Goal: Task Accomplishment & Management: Use online tool/utility

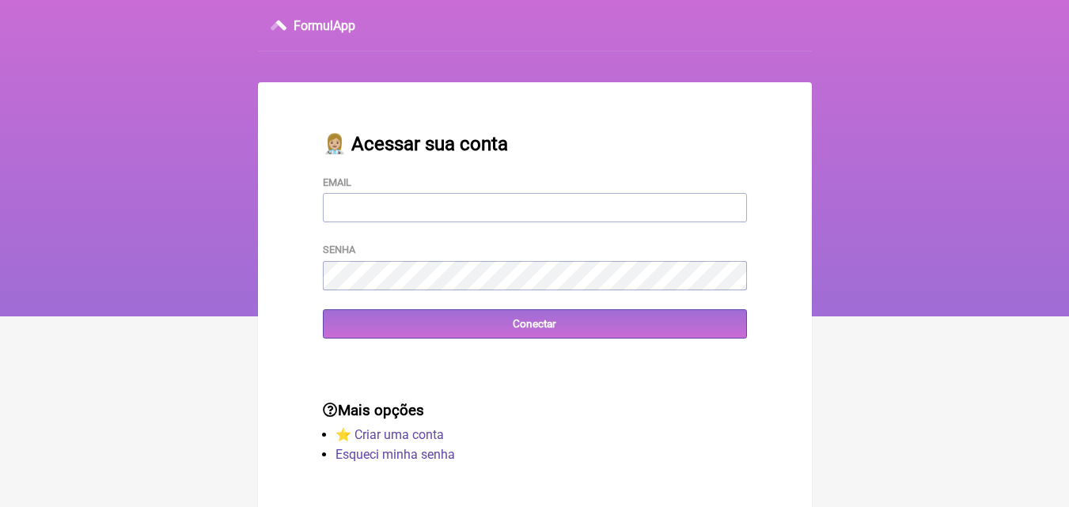
click at [462, 199] on input "Email" at bounding box center [535, 207] width 424 height 29
type input "j"
click at [465, 206] on input "Email" at bounding box center [535, 207] width 424 height 29
type input "drjoaohenriquegomes@gmail.com"
click at [323, 309] on input "Conectar" at bounding box center [535, 323] width 424 height 29
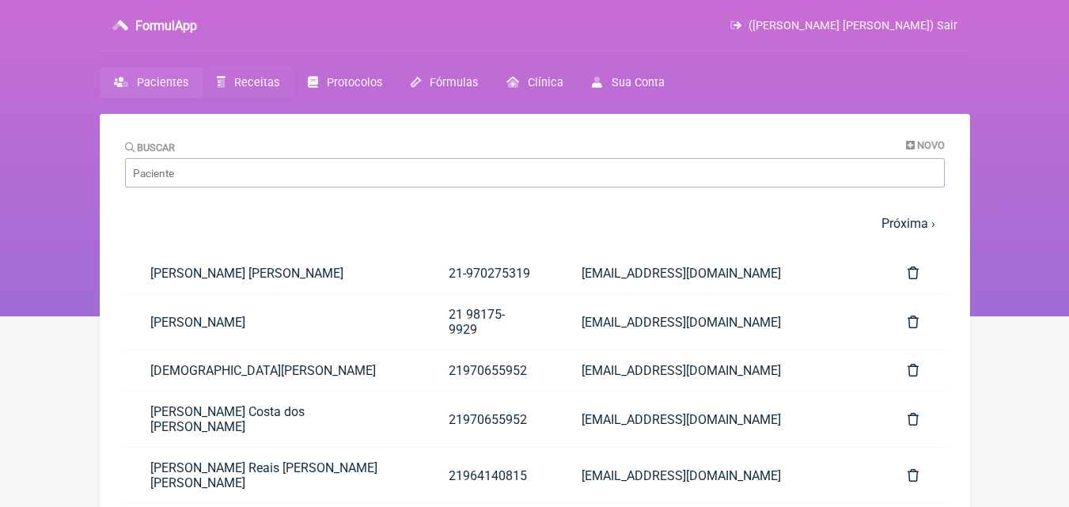
click at [249, 84] on span "Receitas" at bounding box center [256, 82] width 45 height 13
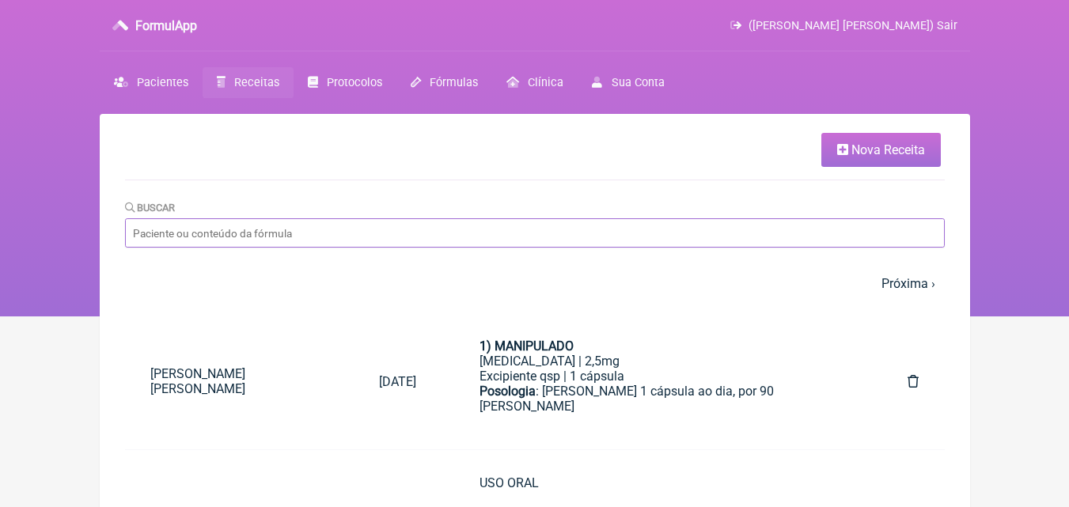
click at [224, 229] on input "Buscar" at bounding box center [535, 232] width 820 height 29
type input "cabelo"
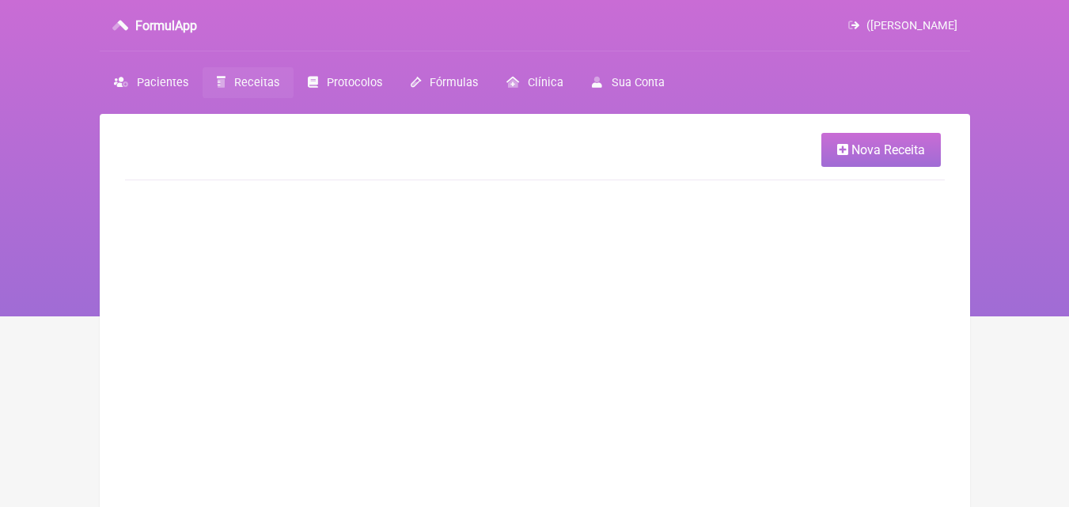
click at [852, 157] on span "Nova Receita" at bounding box center [889, 149] width 74 height 15
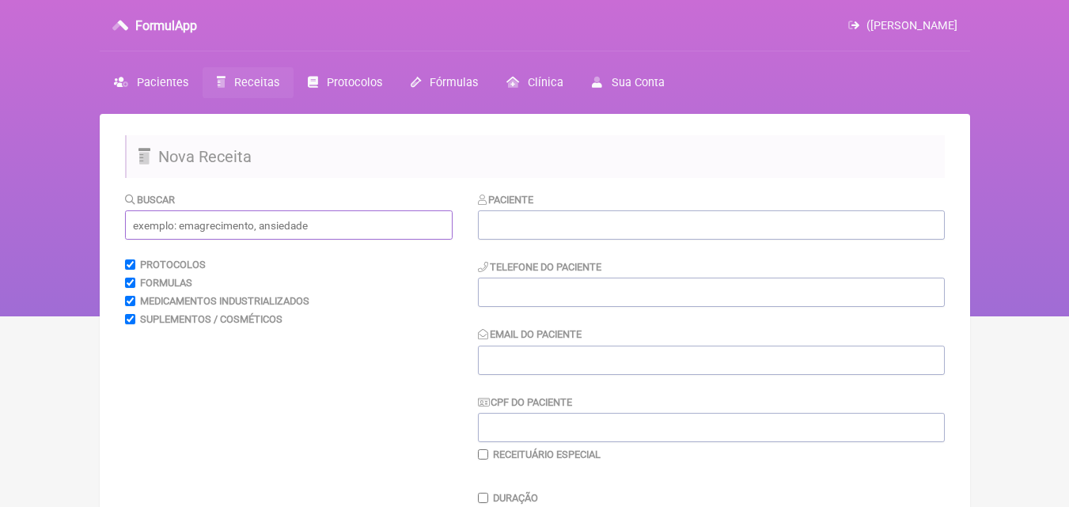
click at [260, 221] on input "text" at bounding box center [289, 225] width 328 height 29
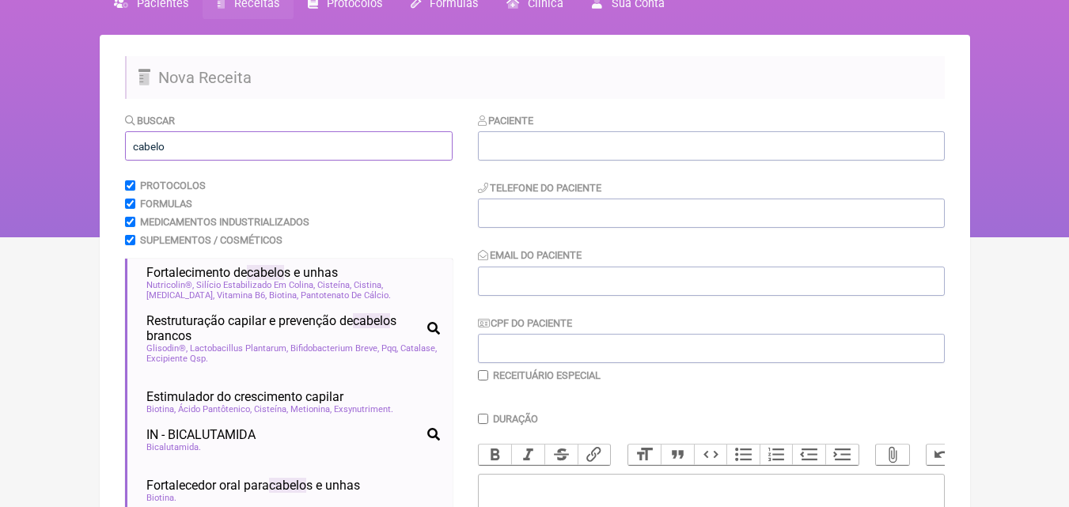
scroll to position [79, 0]
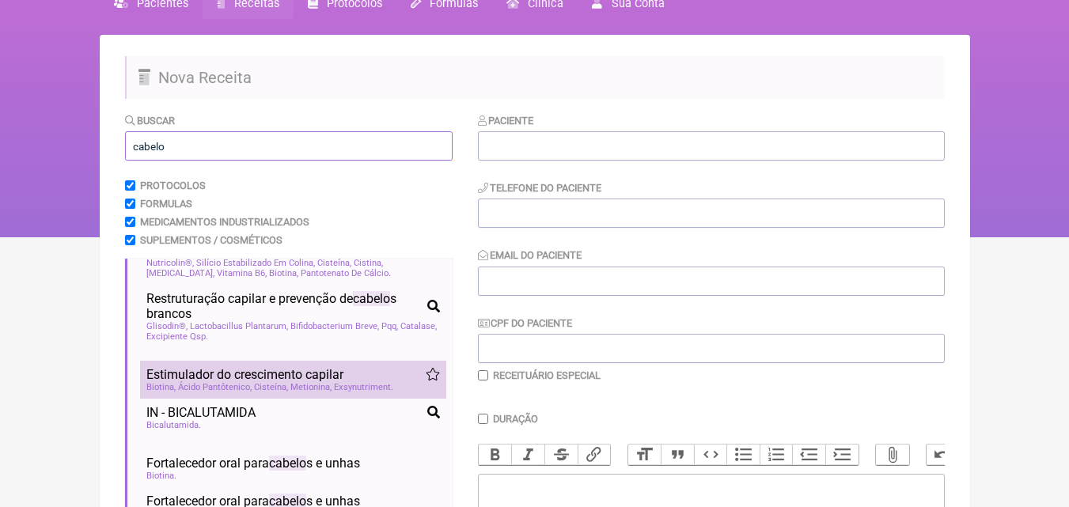
type input "cabelo"
click at [303, 382] on span "Estimulador do crescimento capilar" at bounding box center [244, 374] width 197 height 15
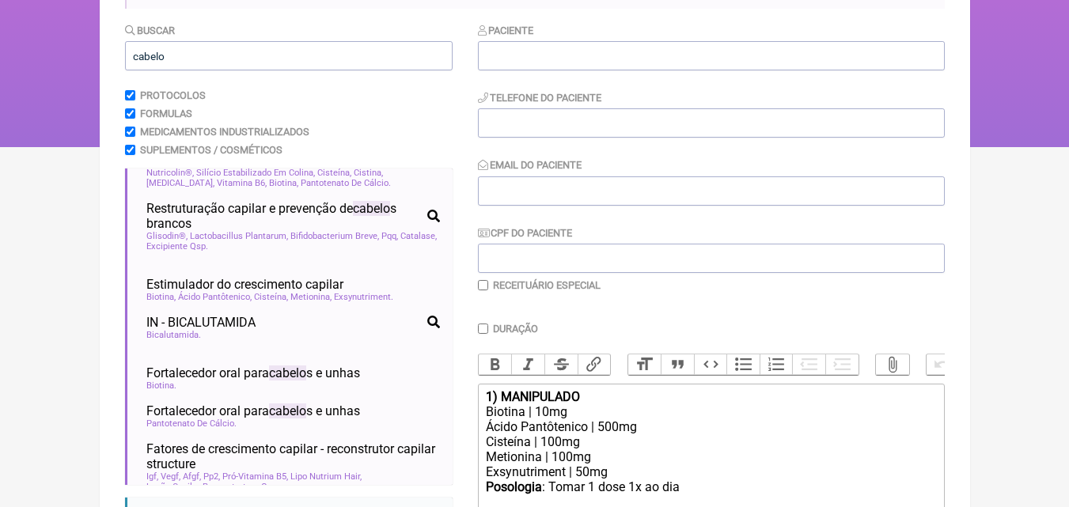
scroll to position [317, 0]
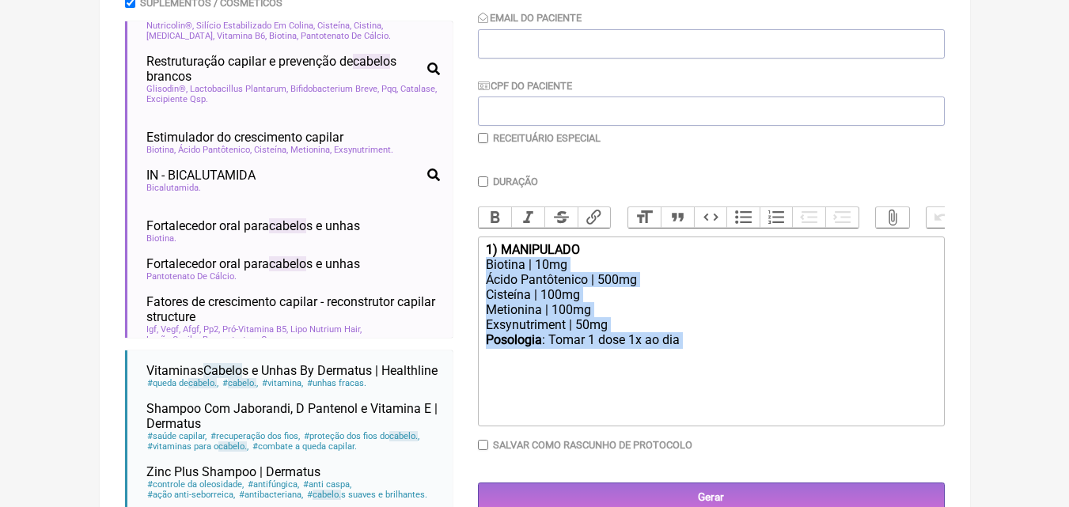
drag, startPoint x: 655, startPoint y: 340, endPoint x: 471, endPoint y: 280, distance: 193.9
click at [471, 280] on form "Buscar cabelo Protocolos Formulas Medicamentos Industrializados Suplementos / C…" at bounding box center [535, 238] width 820 height 726
type trix-editor "<div><strong>1) MANIPULADO</strong></div><div>Biotina | 10mg</div><div>Ácido Pa…"
copy trix-editor "Biotina | 10mg Ácido Pantôtenico | 500mg Cisteína | 100mg Metionina | 100mg Exs…"
